Goal: Information Seeking & Learning: Learn about a topic

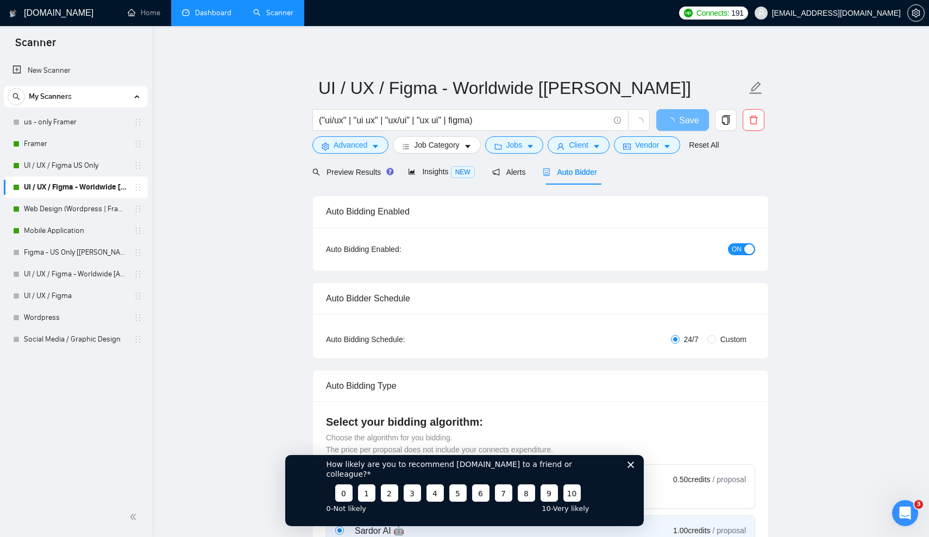
click at [199, 17] on link "Dashboard" at bounding box center [206, 12] width 49 height 9
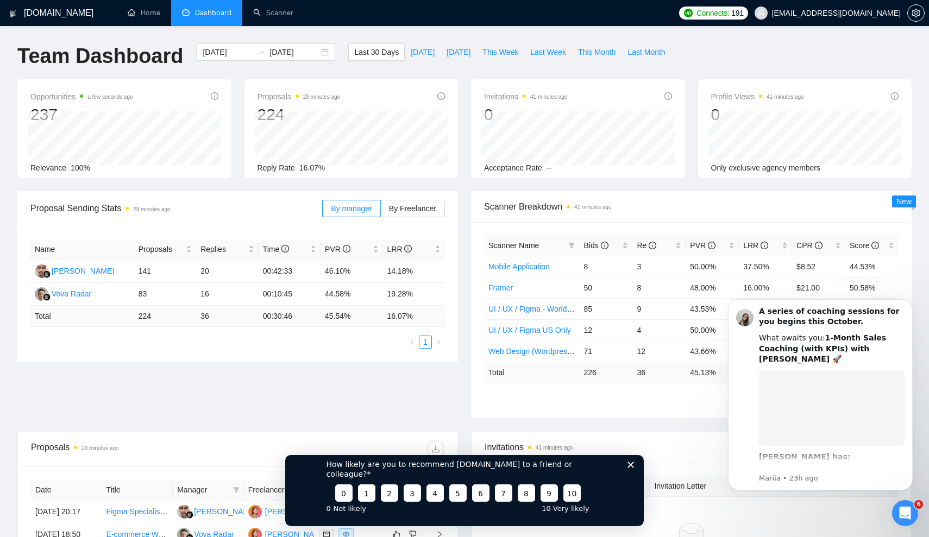
click at [633, 468] on icon "Close survey" at bounding box center [630, 465] width 7 height 7
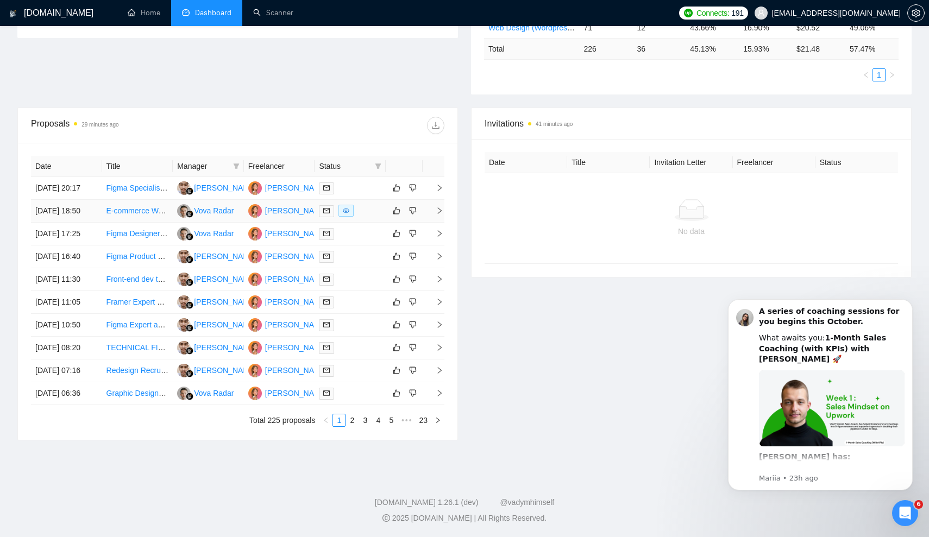
scroll to position [386, 0]
click at [353, 426] on link "2" at bounding box center [352, 420] width 12 height 12
click at [368, 426] on link "3" at bounding box center [365, 420] width 12 height 12
click at [133, 352] on link "UX/UI Designer for Real Estate Marketing SaaS Platform" at bounding box center [202, 347] width 192 height 9
